Goal: Check status: Check status

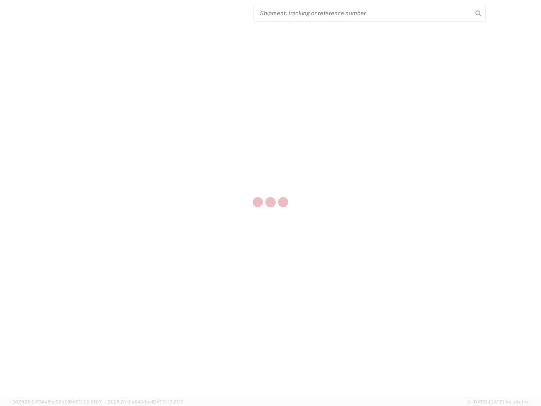
select select "US"
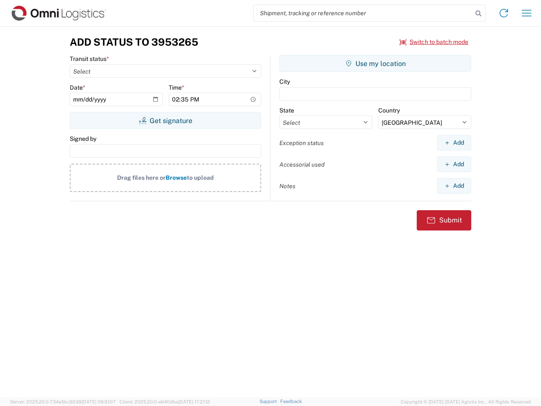
click at [363, 13] on input "search" at bounding box center [362, 13] width 219 height 16
click at [478, 14] on icon at bounding box center [478, 14] width 12 height 12
click at [504, 13] on icon at bounding box center [504, 13] width 14 height 14
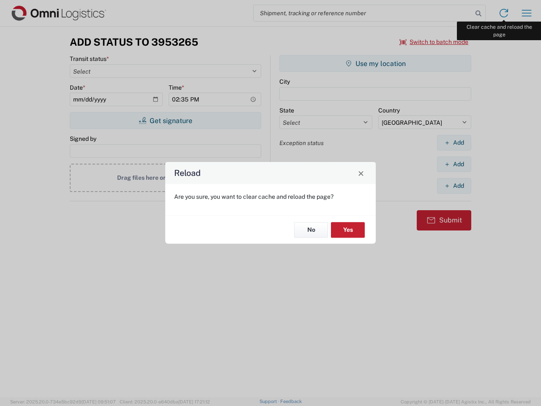
click at [526, 13] on div "Reload Are you sure, you want to clear cache and reload the page? No Yes" at bounding box center [270, 203] width 541 height 406
click at [434, 42] on div "Reload Are you sure, you want to clear cache and reload the page? No Yes" at bounding box center [270, 203] width 541 height 406
click at [165, 120] on div "Reload Are you sure, you want to clear cache and reload the page? No Yes" at bounding box center [270, 203] width 541 height 406
click at [375, 63] on div "Reload Are you sure, you want to clear cache and reload the page? No Yes" at bounding box center [270, 203] width 541 height 406
click at [454, 142] on div "Reload Are you sure, you want to clear cache and reload the page? No Yes" at bounding box center [270, 203] width 541 height 406
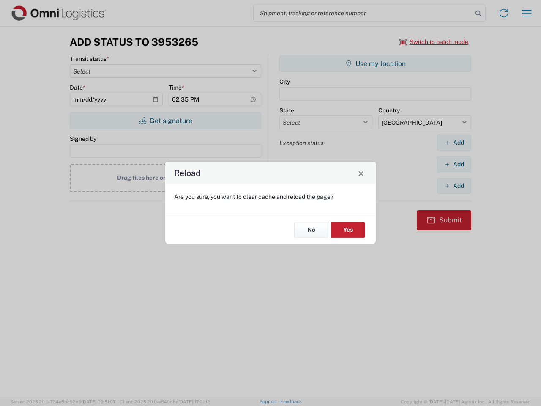
click at [454, 164] on div "Reload Are you sure, you want to clear cache and reload the page? No Yes" at bounding box center [270, 203] width 541 height 406
click at [454, 185] on div "Reload Are you sure, you want to clear cache and reload the page? No Yes" at bounding box center [270, 203] width 541 height 406
